Goal: Ask a question: Seek information or help from site administrators or community

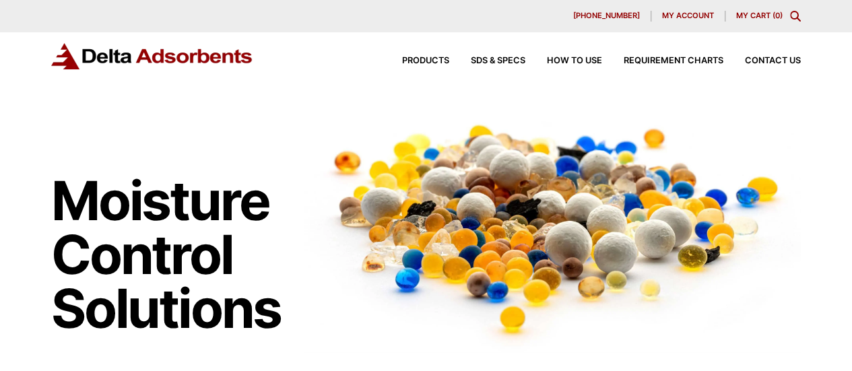
click at [692, 13] on span "My account" at bounding box center [688, 15] width 52 height 7
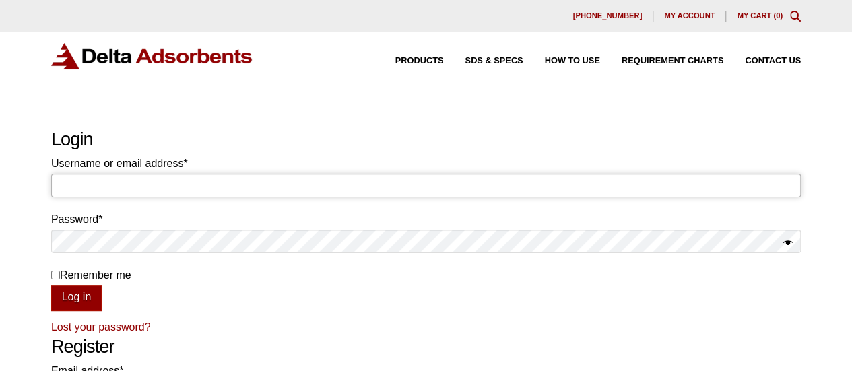
click at [187, 182] on input "Username or email address * Required" at bounding box center [426, 185] width 750 height 23
type input "invoicing@negotiatus.com"
click at [86, 300] on button "Log in" at bounding box center [76, 299] width 51 height 26
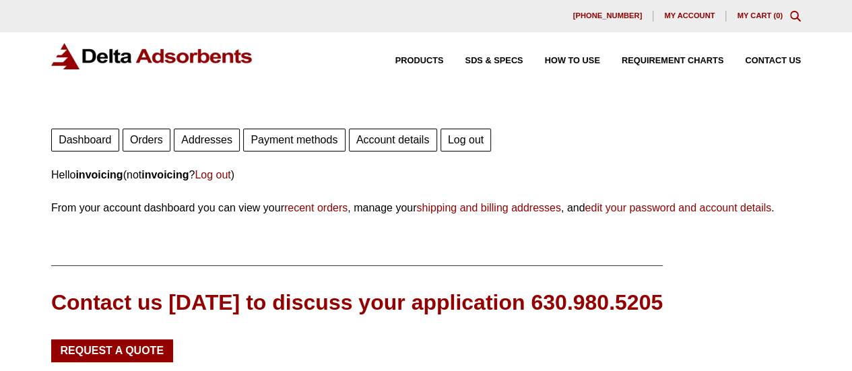
click at [145, 144] on link "Orders" at bounding box center [147, 140] width 48 height 23
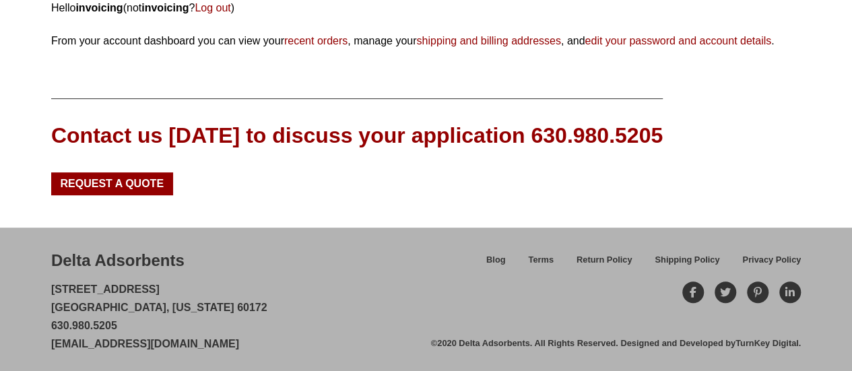
scroll to position [170, 0]
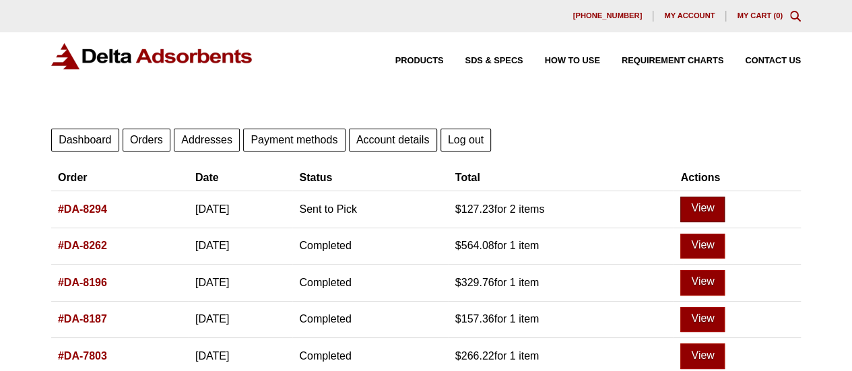
click at [718, 202] on link "View" at bounding box center [702, 210] width 44 height 26
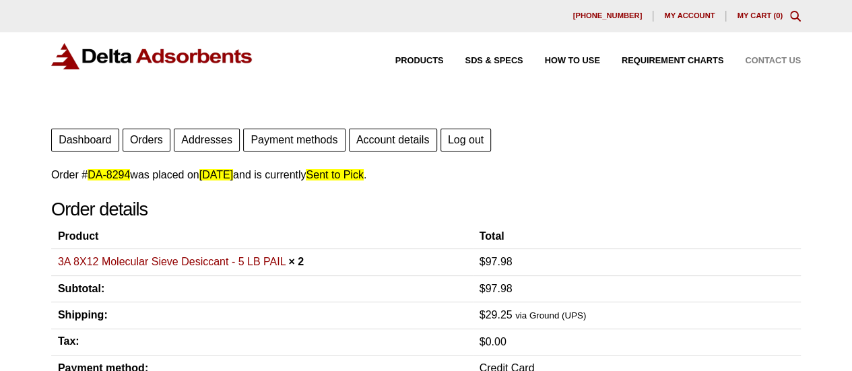
click at [753, 59] on span "Contact Us" at bounding box center [773, 61] width 56 height 9
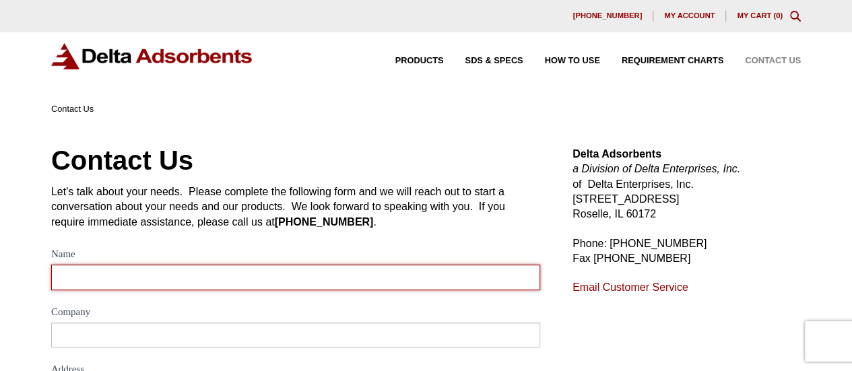
click at [86, 284] on input "Name" at bounding box center [295, 277] width 489 height 25
type input "order co"
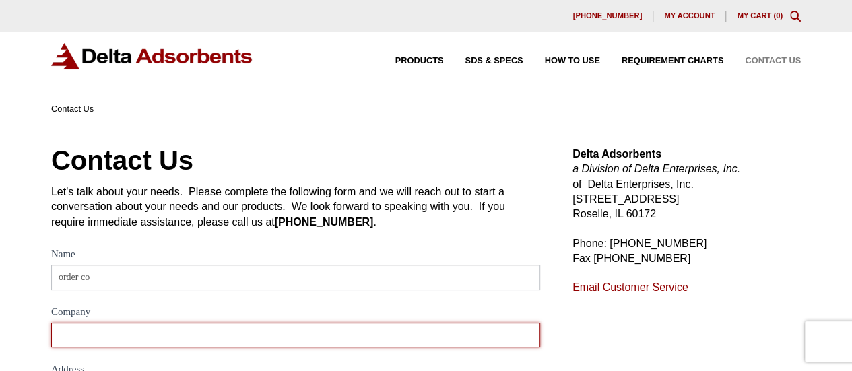
click at [302, 346] on input "Company" at bounding box center [295, 335] width 489 height 25
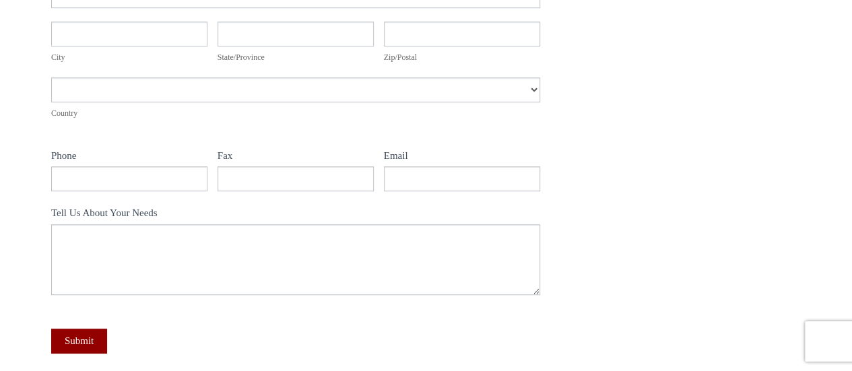
scroll to position [224, 0]
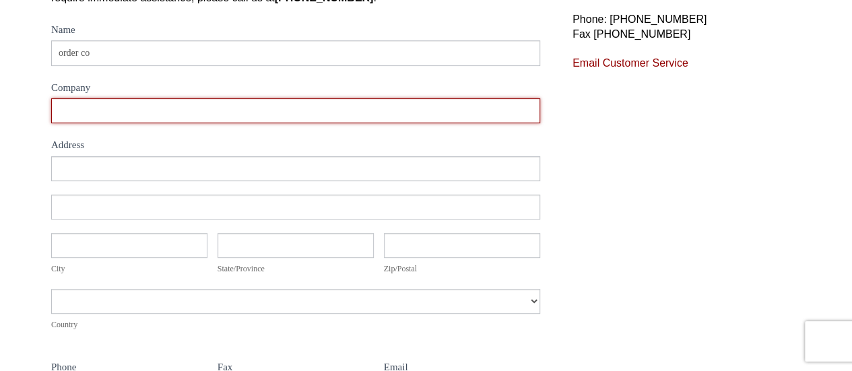
paste input "Negotiatus Corp"
type input "Negotiatus Corp"
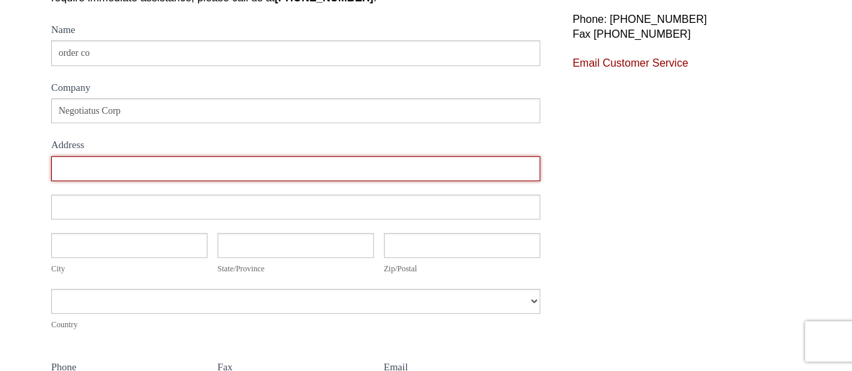
click at [193, 175] on input "Address" at bounding box center [295, 168] width 489 height 25
type input "[STREET_ADDRESS][PERSON_NAME]"
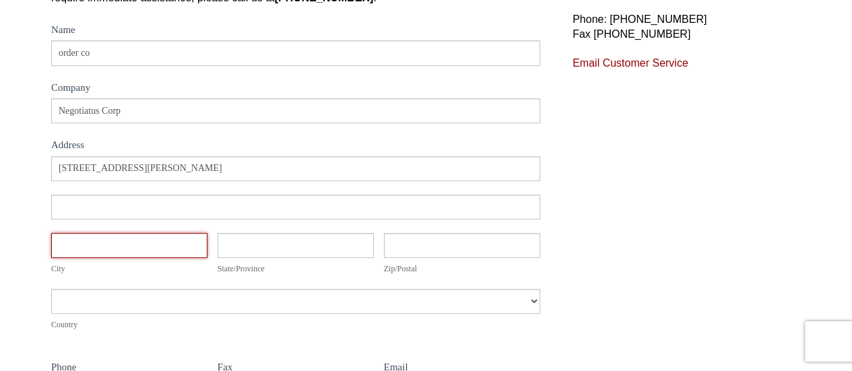
type input "[GEOGRAPHIC_DATA]"
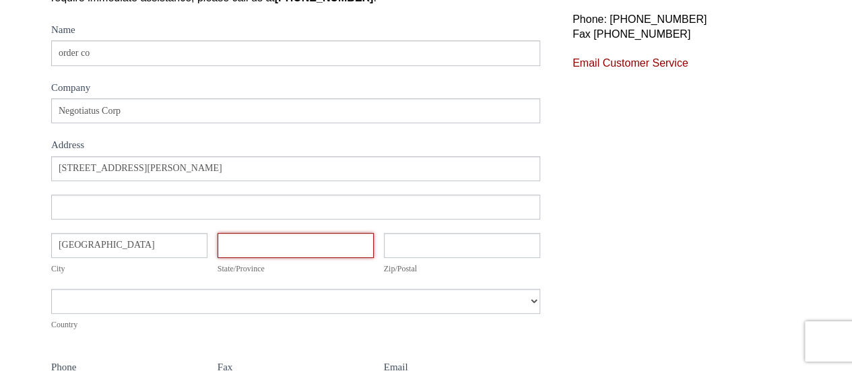
type input "[US_STATE]"
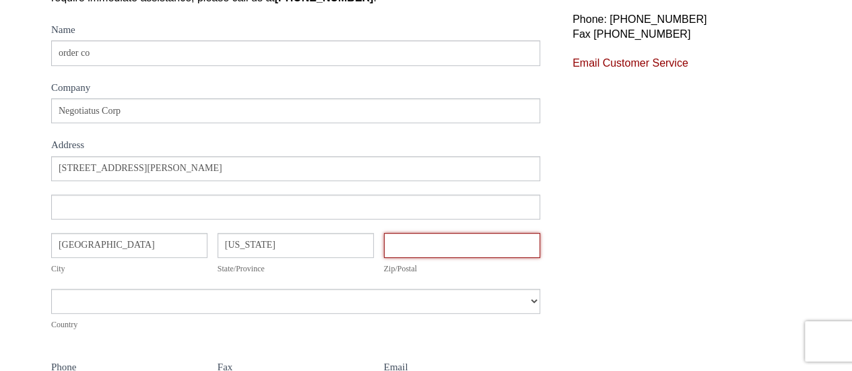
type input "9577"
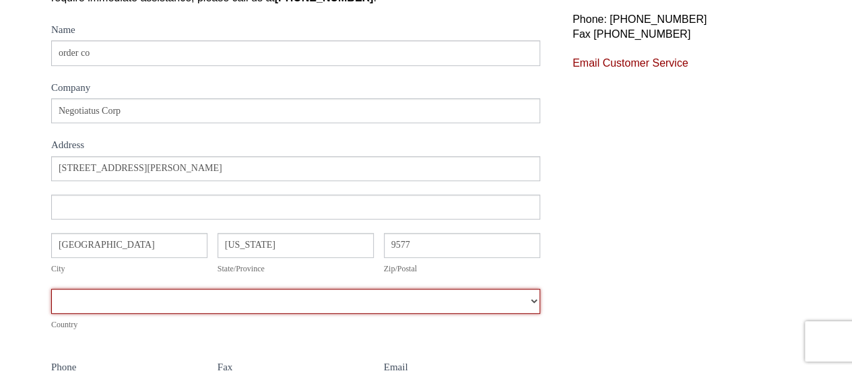
select select "[GEOGRAPHIC_DATA]"
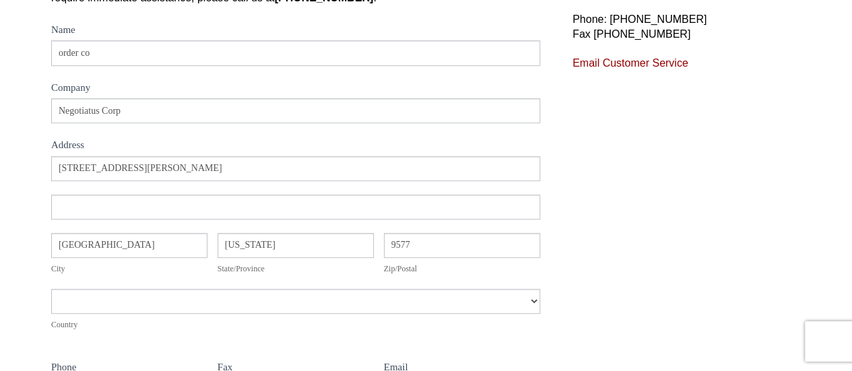
type input "6466657383"
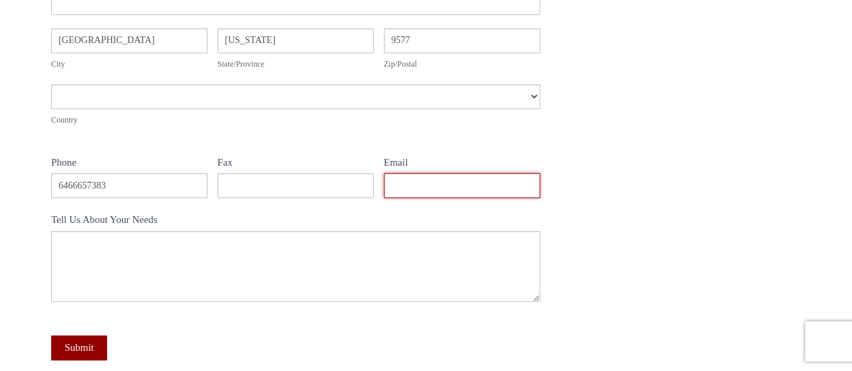
type input "[EMAIL_ADDRESS][DOMAIN_NAME]"
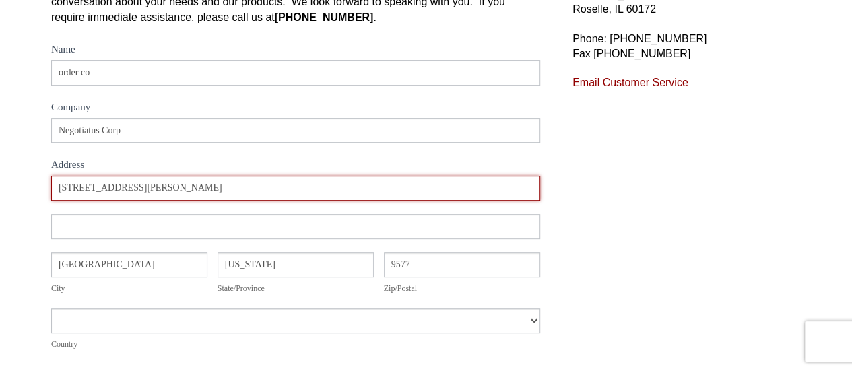
click at [150, 187] on input "[STREET_ADDRESS][PERSON_NAME]" at bounding box center [295, 188] width 489 height 25
paste input "[STREET_ADDRESS]"
type input "[STREET_ADDRESS]"
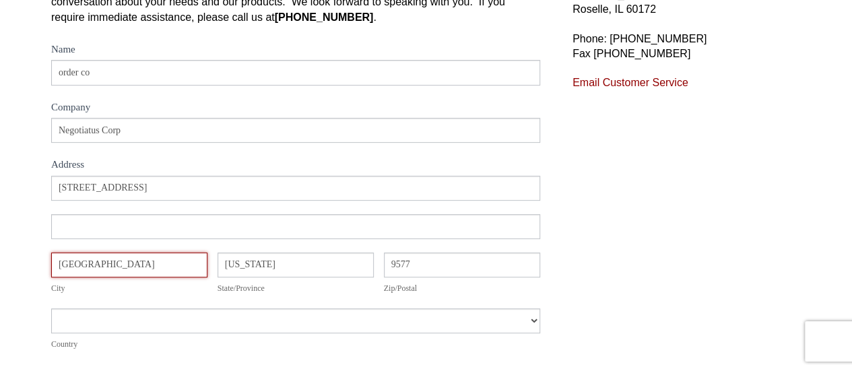
click at [160, 270] on input "[GEOGRAPHIC_DATA]" at bounding box center [129, 265] width 156 height 25
drag, startPoint x: 160, startPoint y: 270, endPoint x: 0, endPoint y: 256, distance: 160.2
click at [0, 256] on div "Contact Us Let's talk about your needs. Please complete the following form and …" at bounding box center [426, 286] width 852 height 748
paste input "[US_STATE]"
type input "[US_STATE]"
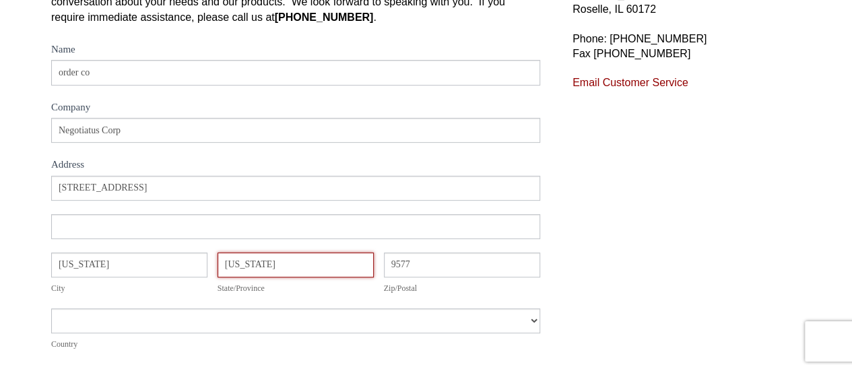
click at [283, 265] on input "[US_STATE]" at bounding box center [296, 265] width 156 height 25
type input "[GEOGRAPHIC_DATA]"
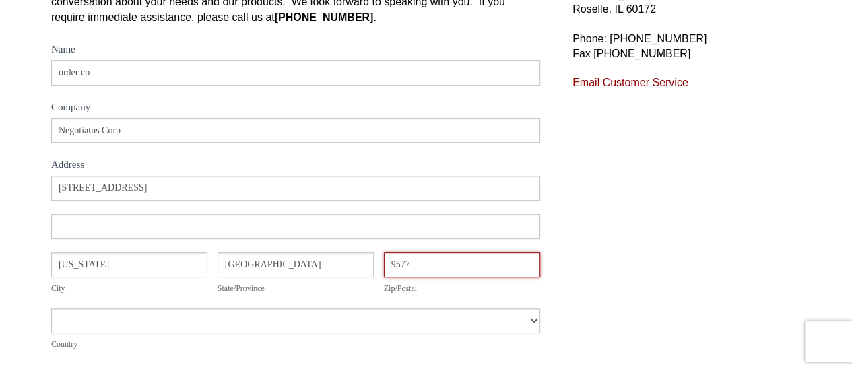
click at [430, 262] on input "9577" at bounding box center [462, 265] width 156 height 25
type input "10010"
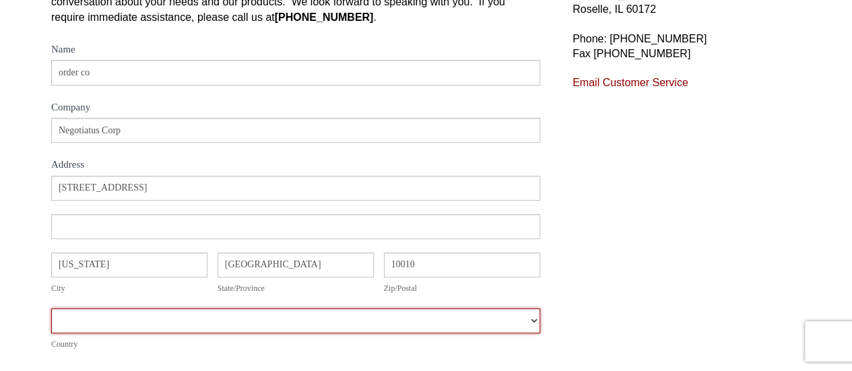
click at [282, 329] on select "[GEOGRAPHIC_DATA] [GEOGRAPHIC_DATA] [GEOGRAPHIC_DATA] [GEOGRAPHIC_DATA] [US_STA…" at bounding box center [295, 321] width 489 height 25
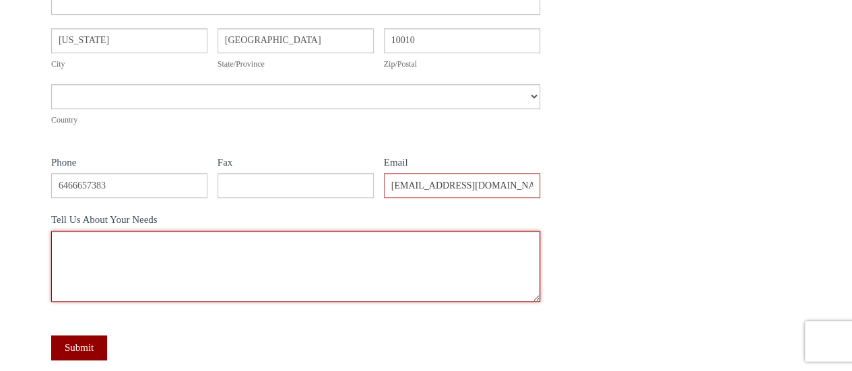
click at [286, 292] on textarea "Tell Us About Your Needs" at bounding box center [295, 266] width 489 height 71
click at [280, 246] on textarea "Tell Us About Your Needs" at bounding box center [295, 266] width 489 height 71
paste textarea "Hi I am reaching out to confirm the status of Order # XXXXXX. Could you please …"
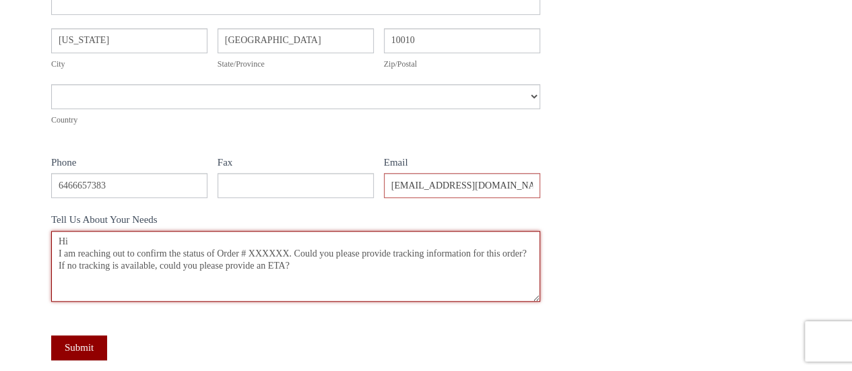
click at [278, 251] on textarea "Hi I am reaching out to confirm the status of Order # XXXXXX. Could you please …" at bounding box center [295, 266] width 489 height 71
paste textarea "DA-8294"
type textarea "Hi I am reaching out to confirm the status of Order # DA-8294. Could you please…"
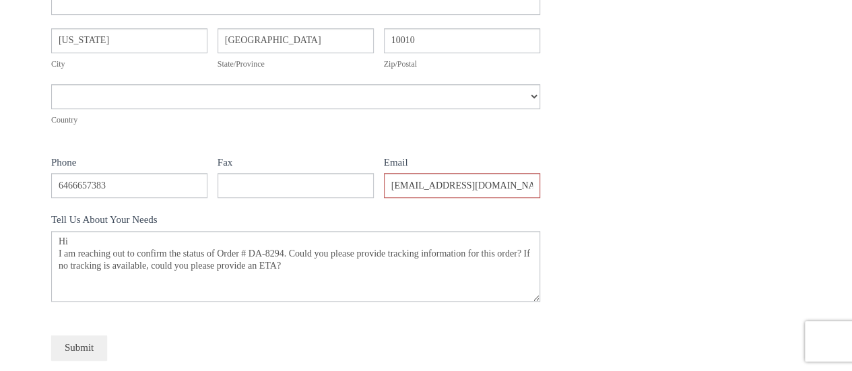
click at [95, 343] on button "Submit" at bounding box center [79, 348] width 56 height 25
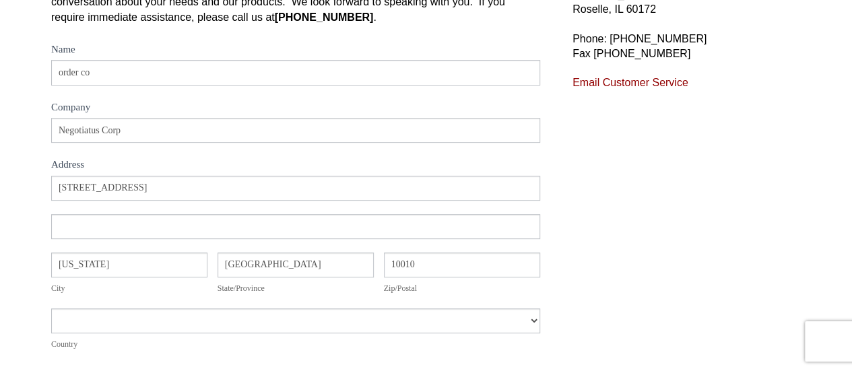
scroll to position [0, 0]
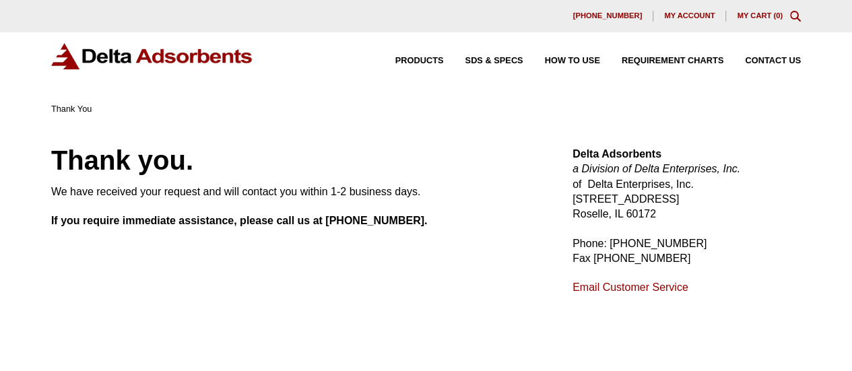
drag, startPoint x: 790, startPoint y: 193, endPoint x: 835, endPoint y: 73, distance: 128.1
click at [791, 191] on p "Delta Adsorbents a Division of Delta Enterprises, Inc. of Delta Enterprises, In…" at bounding box center [687, 184] width 228 height 75
